Goal: Transaction & Acquisition: Purchase product/service

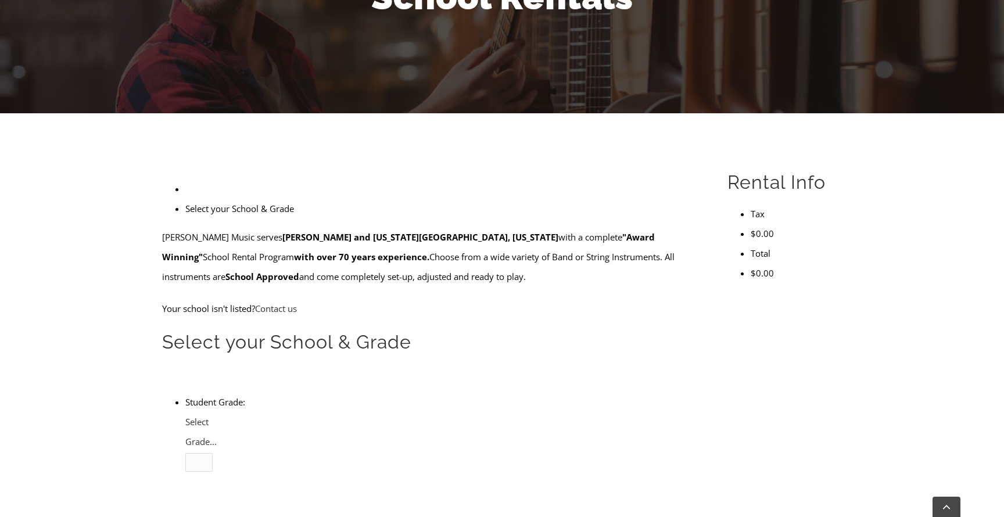
scroll to position [219, 0]
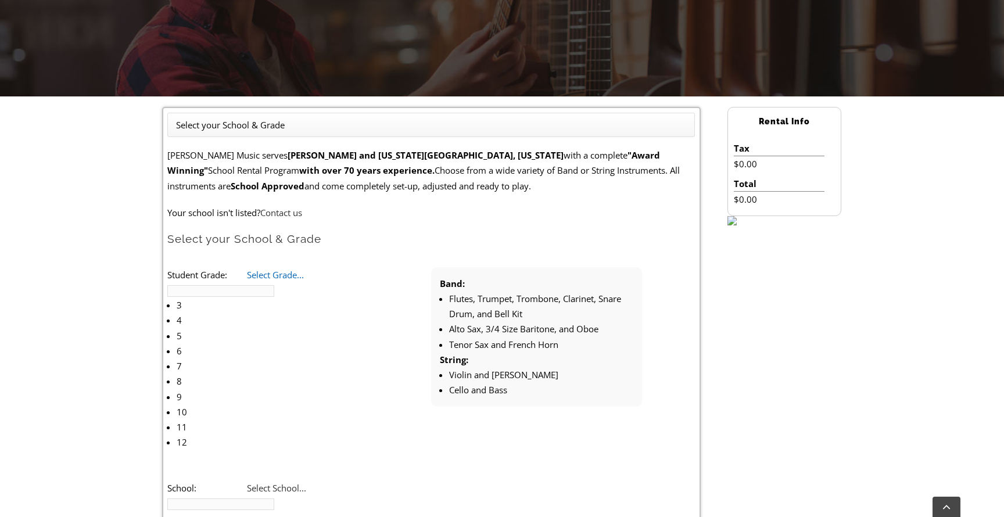
click at [304, 277] on span "Select Grade..." at bounding box center [275, 275] width 57 height 12
click at [306, 313] on li "4" at bounding box center [241, 320] width 129 height 15
click at [306, 482] on span "Select School..." at bounding box center [276, 488] width 59 height 12
type input "sugar"
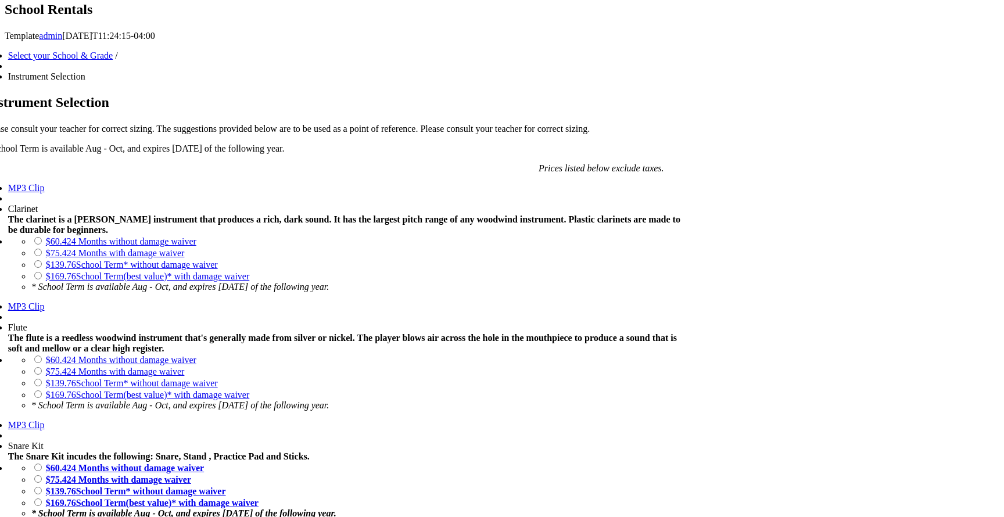
scroll to position [771, 0]
